Goal: Transaction & Acquisition: Purchase product/service

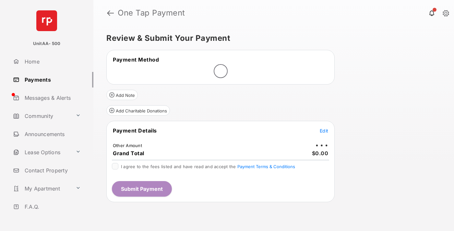
click at [324, 131] on span "Edit" at bounding box center [323, 131] width 8 height 6
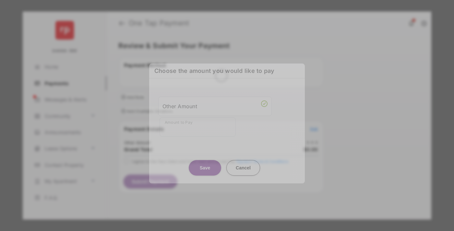
click at [215, 106] on div "Other Amount" at bounding box center [214, 106] width 105 height 11
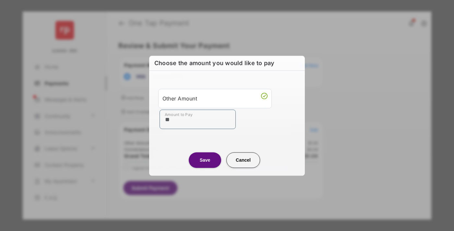
type input "**"
click at [205, 160] on button "Save" at bounding box center [205, 160] width 32 height 16
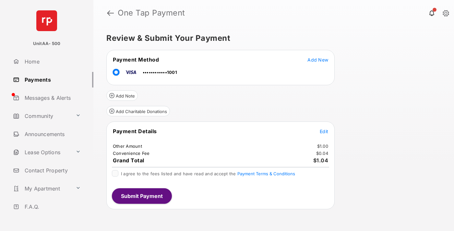
click at [324, 131] on span "Edit" at bounding box center [323, 132] width 8 height 6
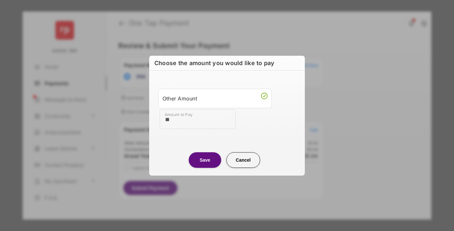
click at [205, 160] on button "Save" at bounding box center [205, 160] width 32 height 16
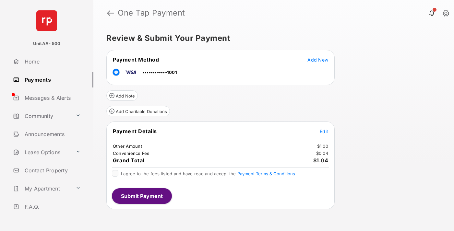
click at [141, 196] on button "Submit Payment" at bounding box center [142, 196] width 60 height 16
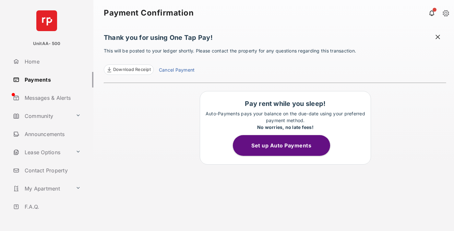
click at [51, 79] on link "Payments" at bounding box center [51, 80] width 83 height 16
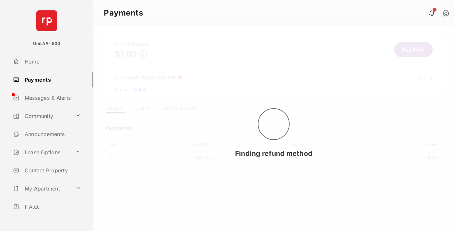
click at [410, 50] on link "Pay Now" at bounding box center [413, 50] width 39 height 16
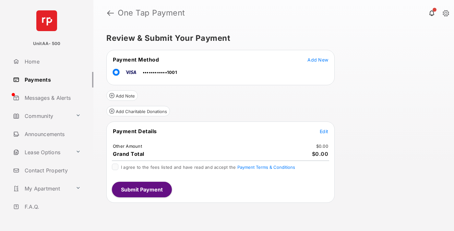
click at [324, 131] on span "Edit" at bounding box center [323, 132] width 8 height 6
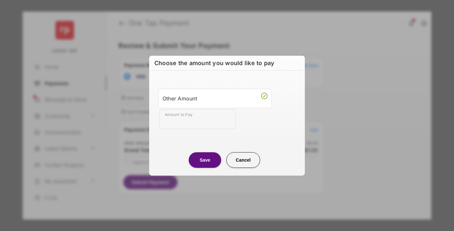
click at [215, 98] on div "Other Amount" at bounding box center [214, 98] width 105 height 11
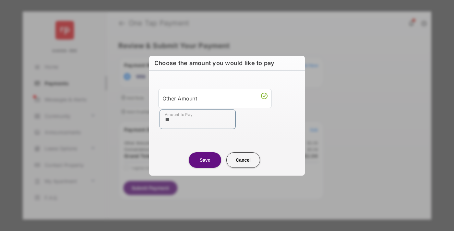
type input "**"
click at [205, 160] on button "Save" at bounding box center [205, 160] width 32 height 16
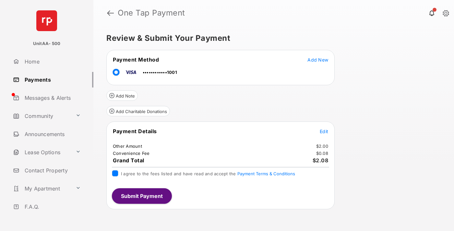
click at [141, 196] on button "Submit Payment" at bounding box center [142, 196] width 60 height 16
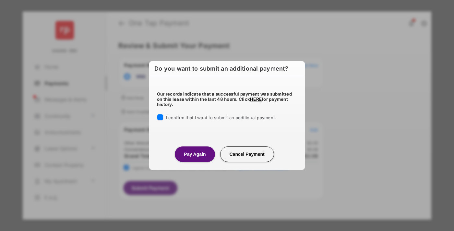
click at [194, 154] on button "Pay Again" at bounding box center [195, 154] width 40 height 16
